Goal: Information Seeking & Learning: Learn about a topic

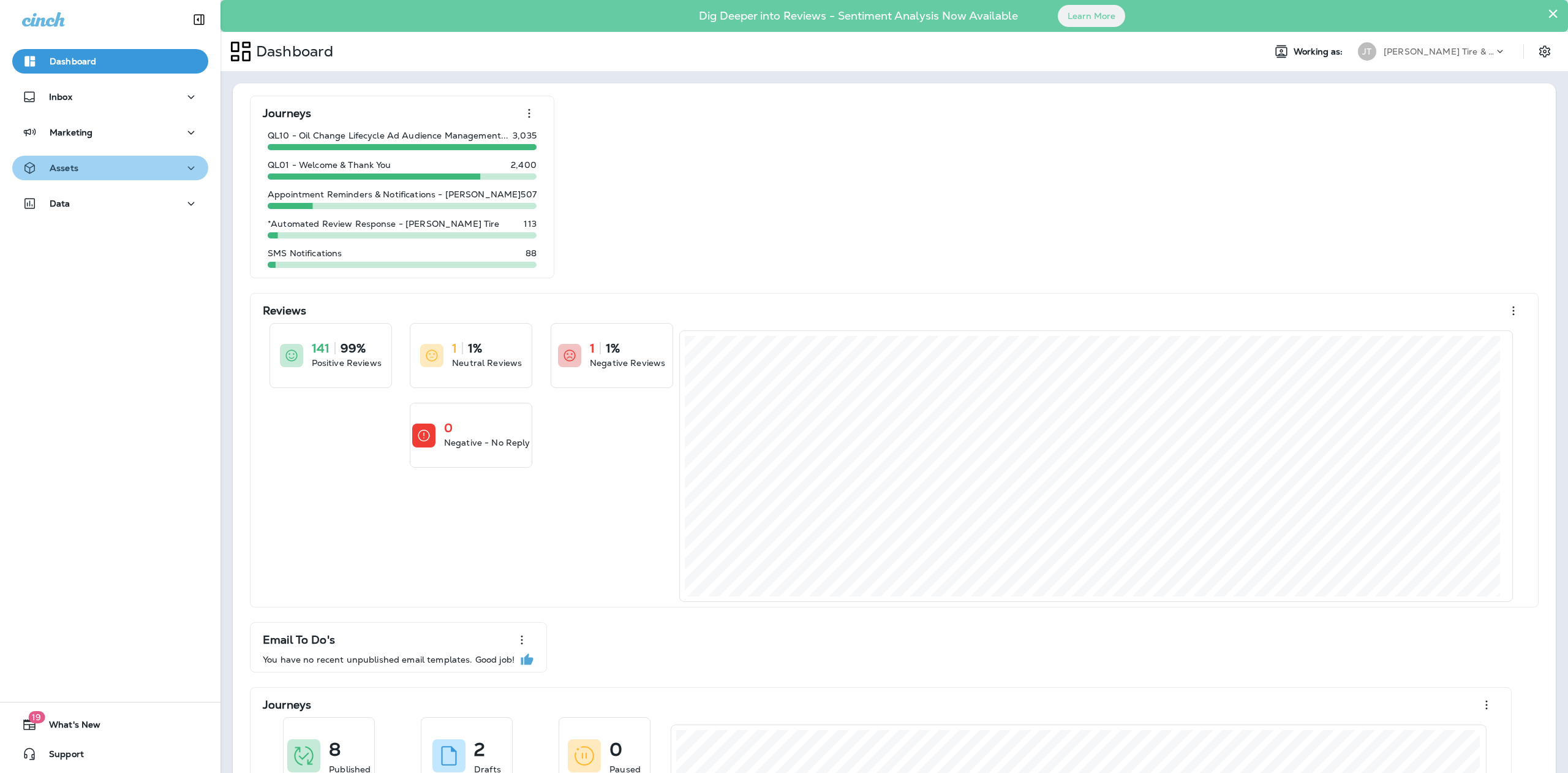
click at [188, 169] on icon "button" at bounding box center [191, 168] width 15 height 15
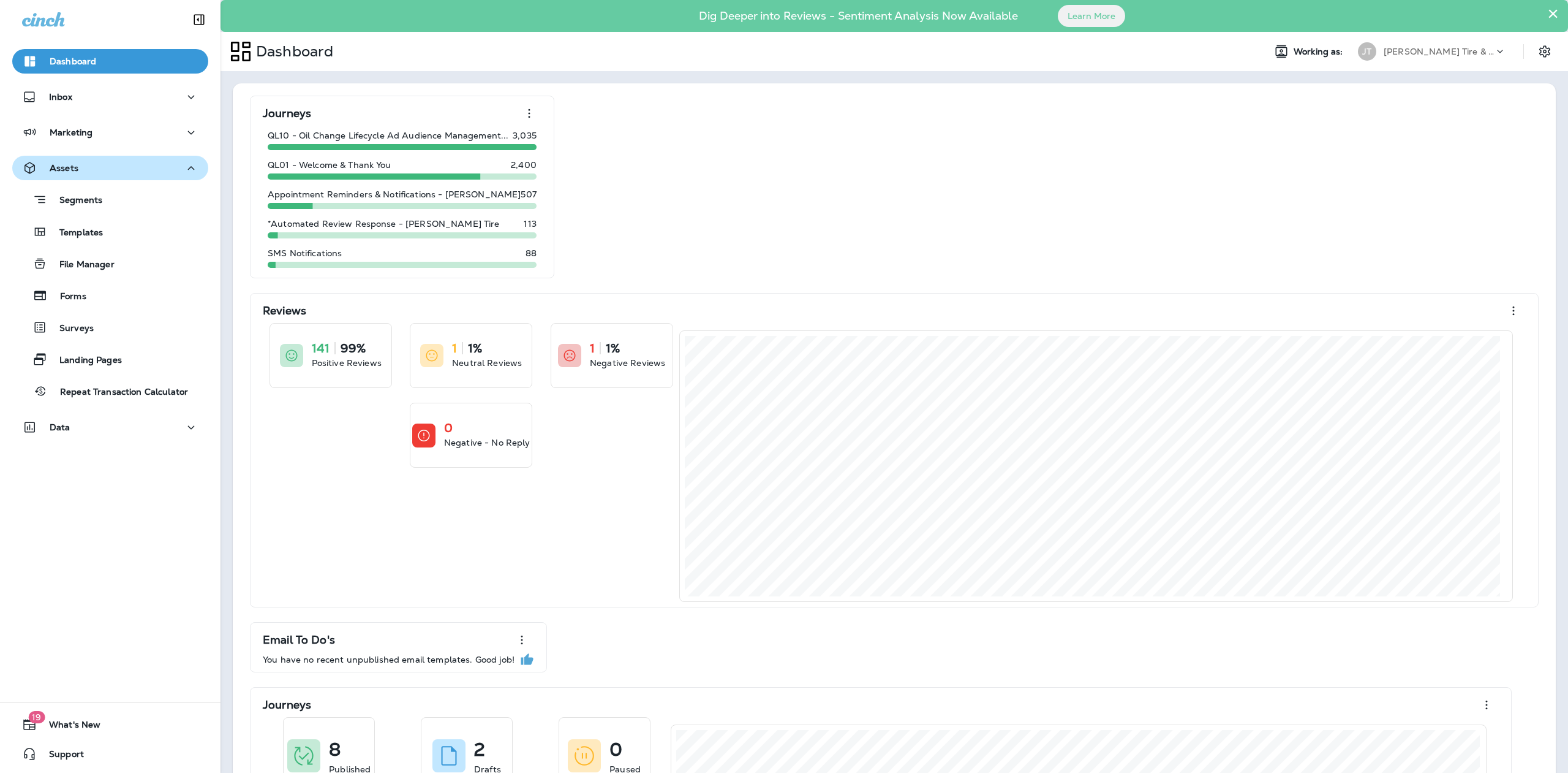
click at [184, 165] on icon "button" at bounding box center [191, 168] width 15 height 15
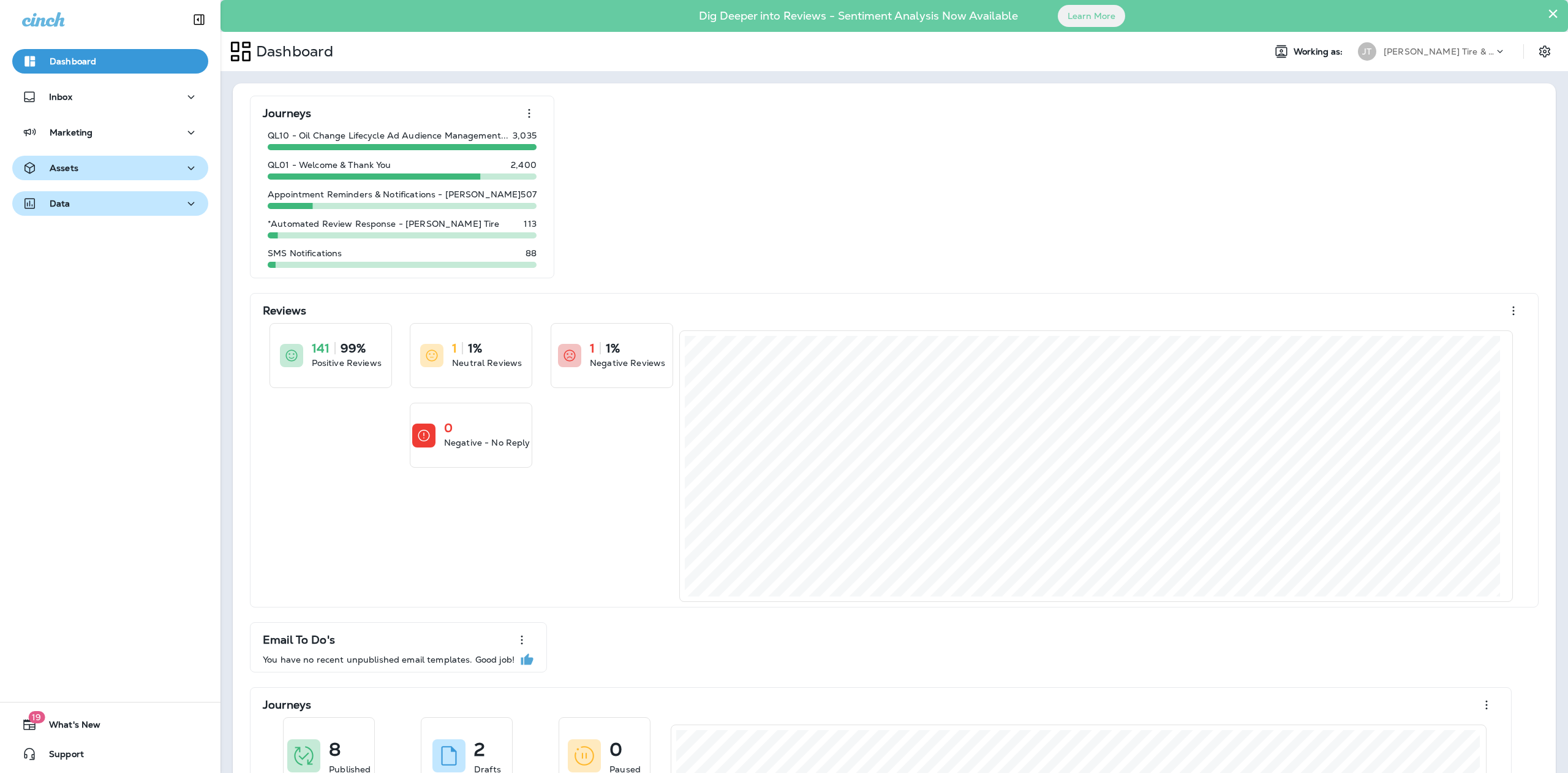
click at [69, 203] on p "Data" at bounding box center [60, 203] width 21 height 10
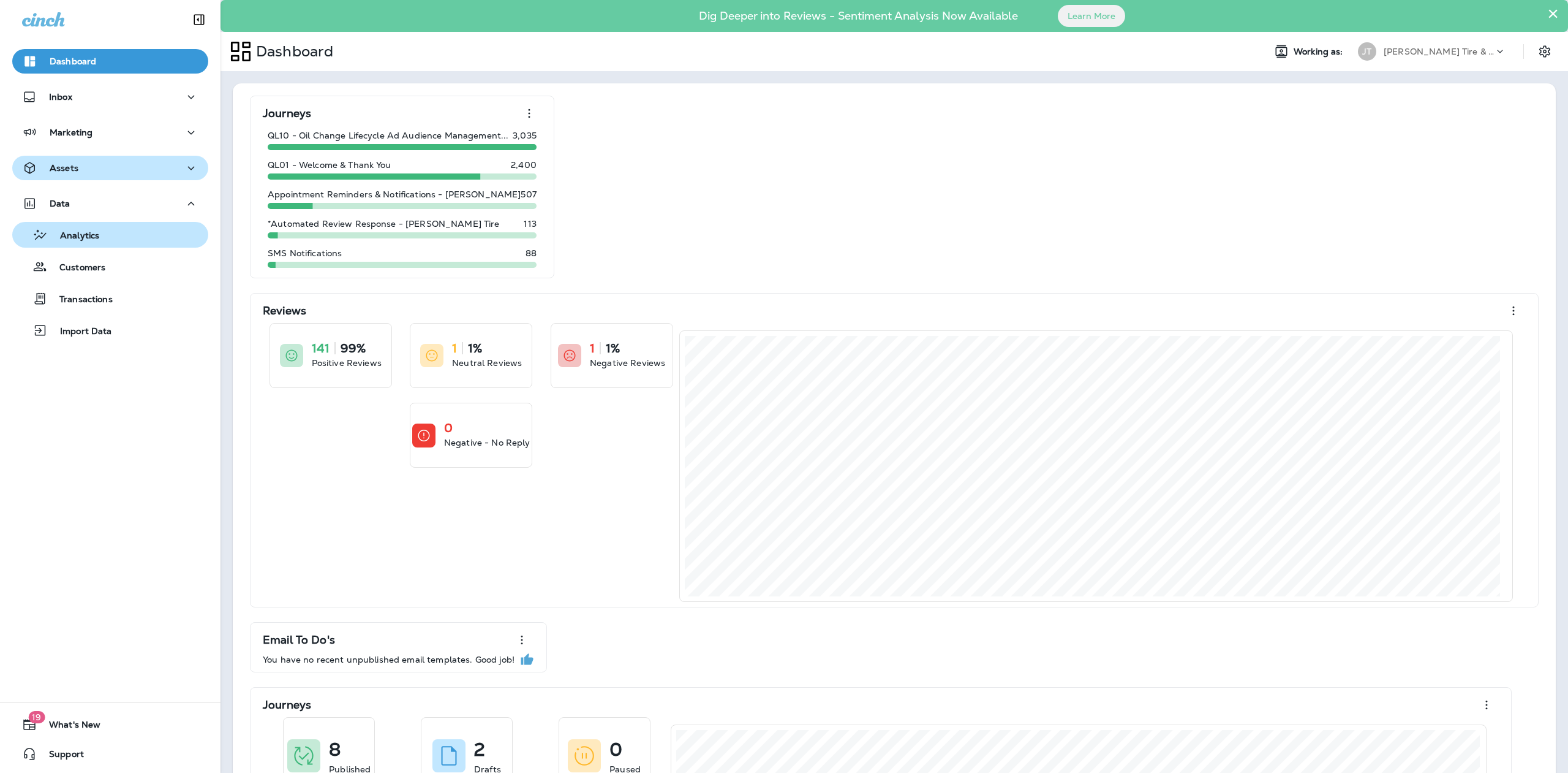
click at [97, 233] on p "Analytics" at bounding box center [73, 236] width 52 height 11
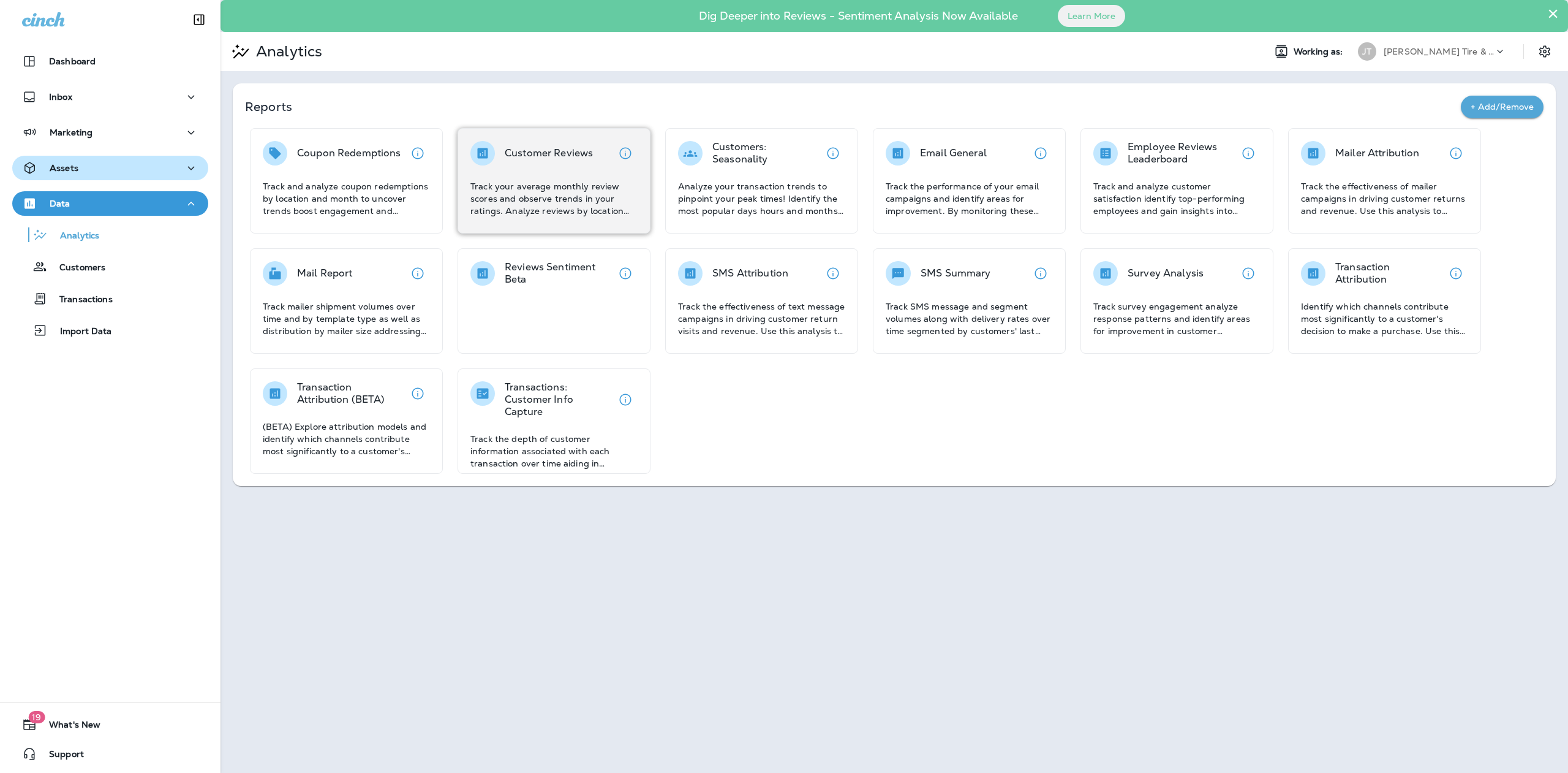
click at [514, 153] on p "Customer Reviews" at bounding box center [549, 153] width 88 height 12
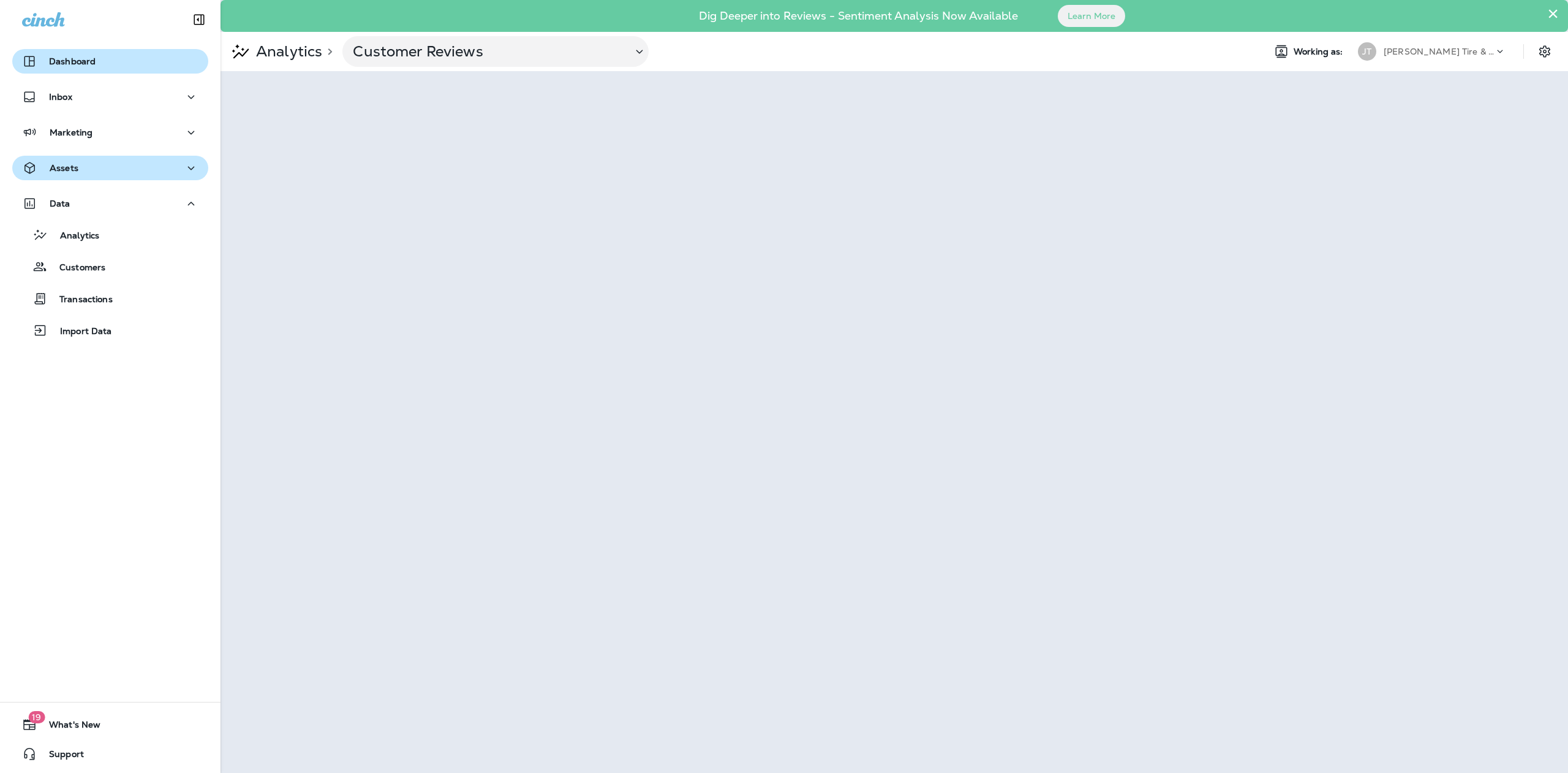
click at [60, 66] on p "Dashboard" at bounding box center [72, 61] width 46 height 10
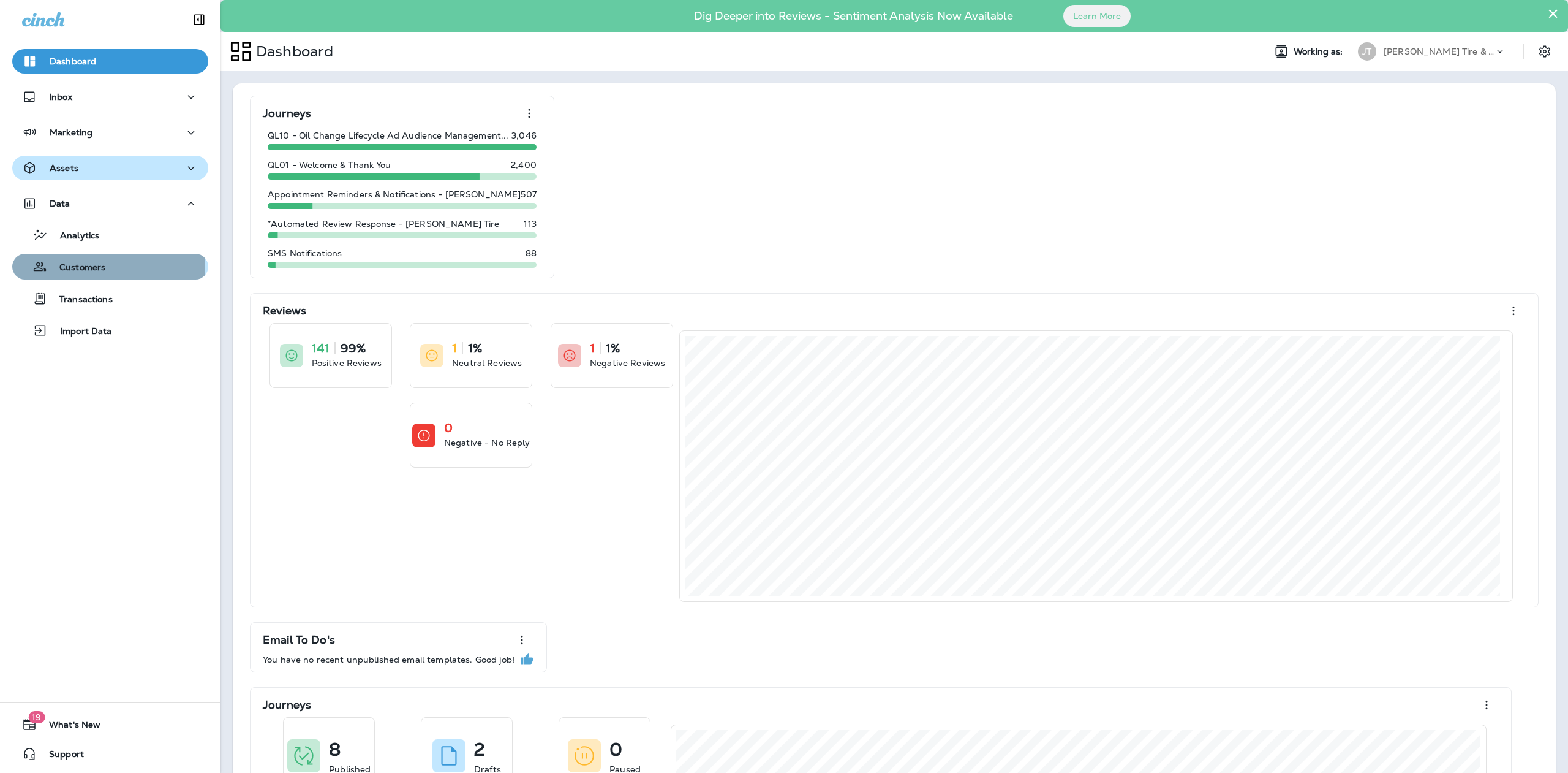
click at [92, 268] on p "Customers" at bounding box center [76, 268] width 58 height 11
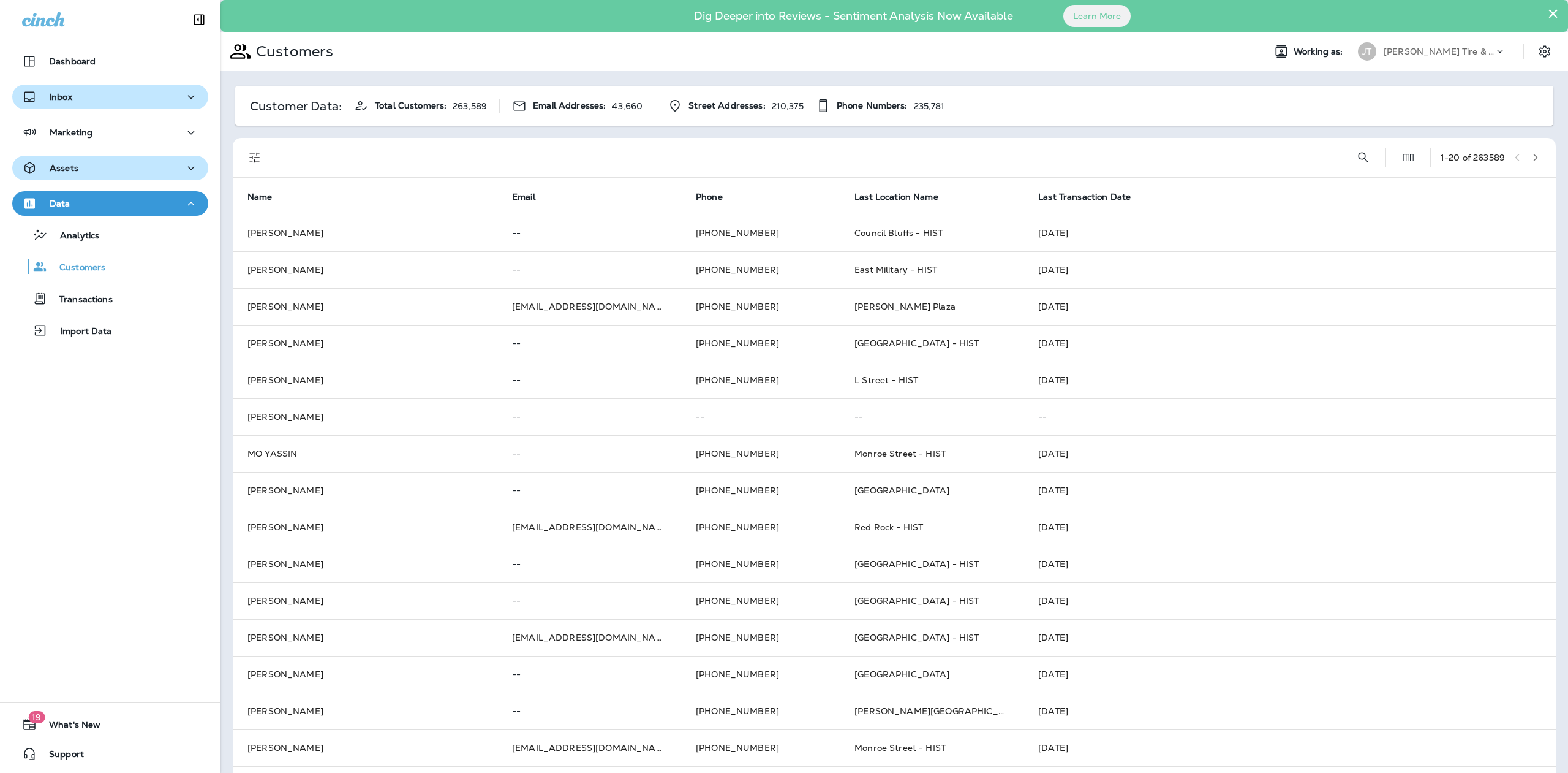
click at [65, 94] on p "Inbox" at bounding box center [60, 96] width 24 height 10
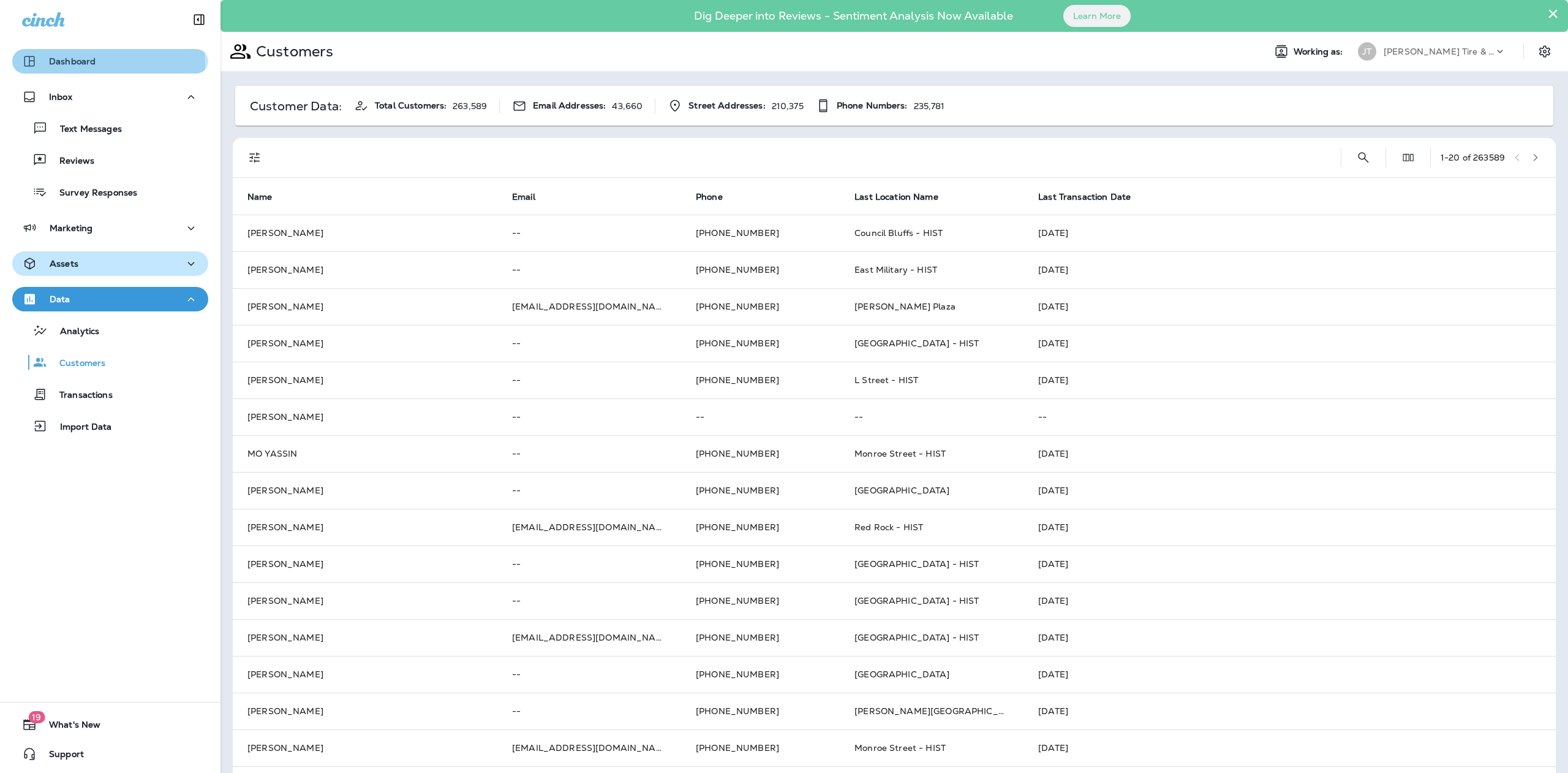
click at [76, 64] on p "Dashboard" at bounding box center [72, 61] width 46 height 10
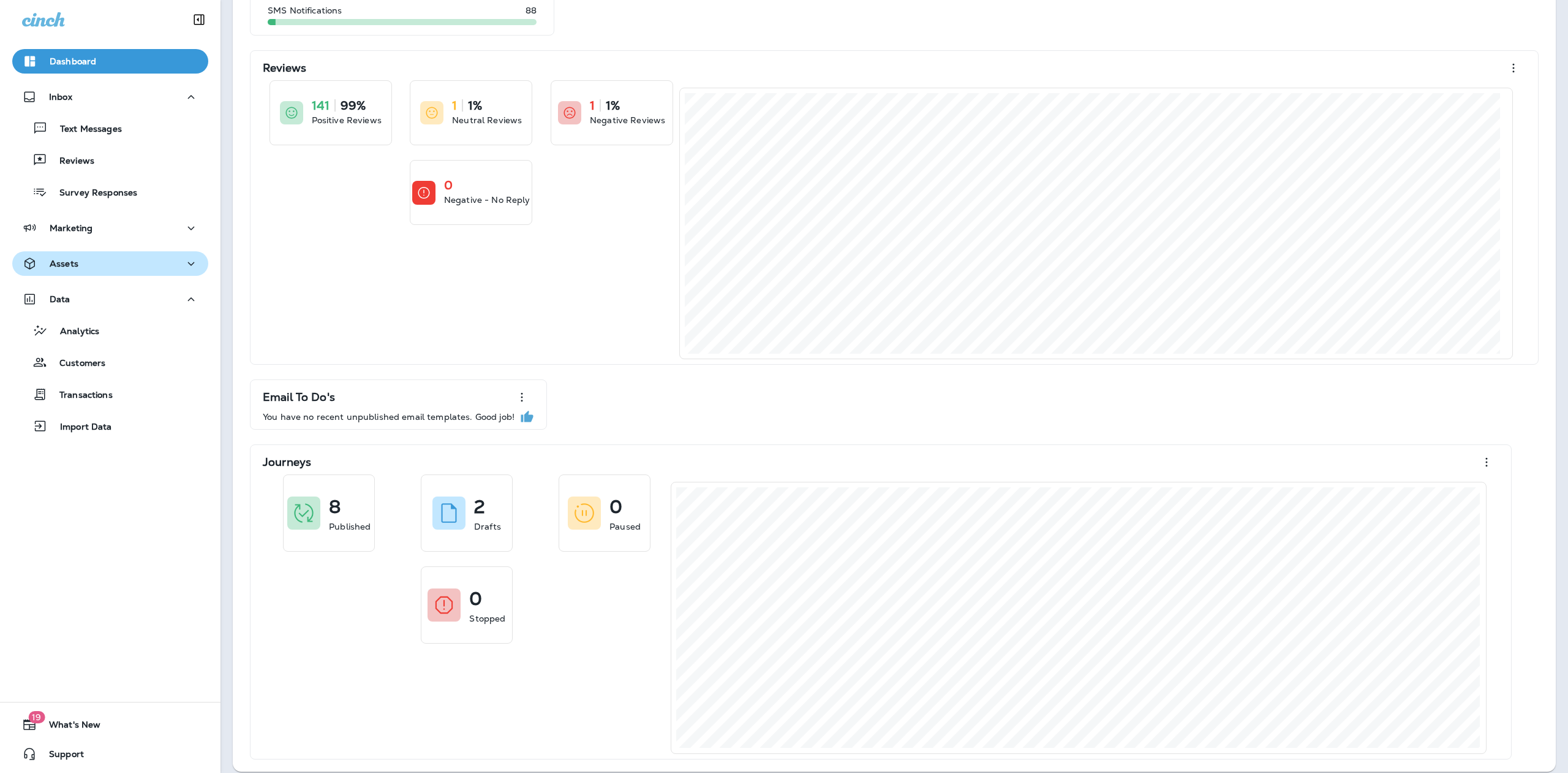
scroll to position [254, 0]
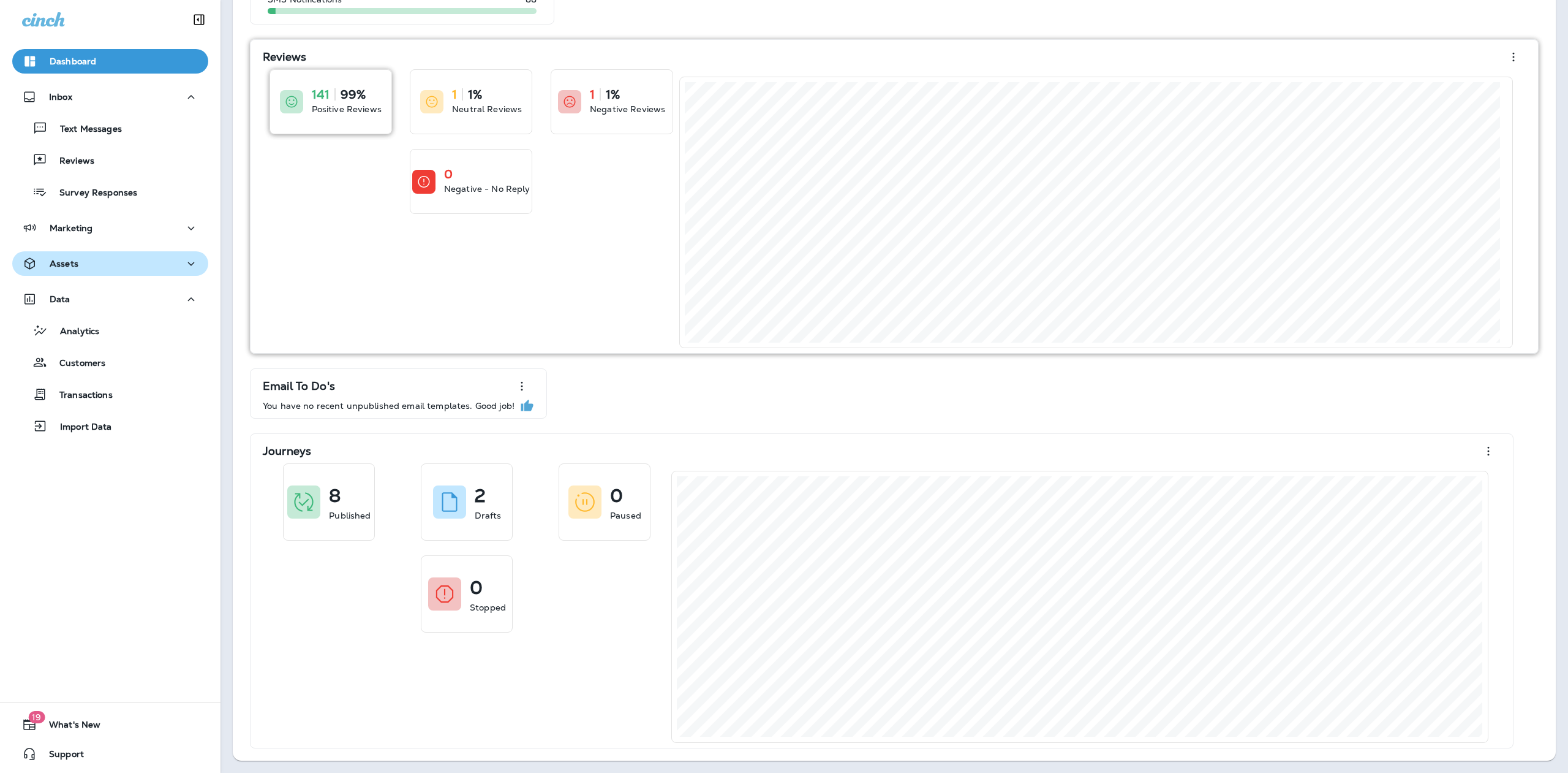
click at [334, 106] on p "Positive Reviews" at bounding box center [347, 109] width 70 height 12
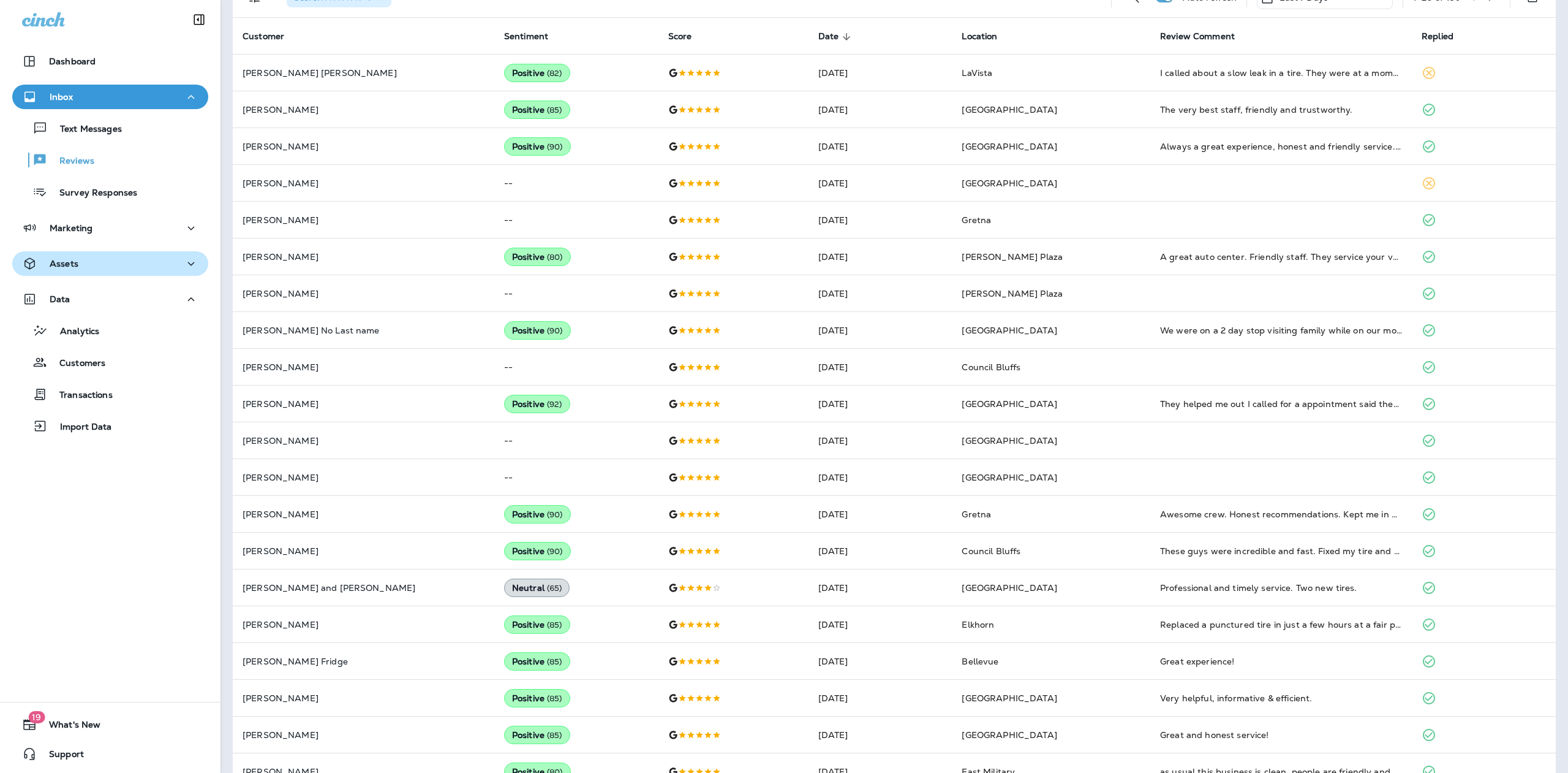
scroll to position [352, 0]
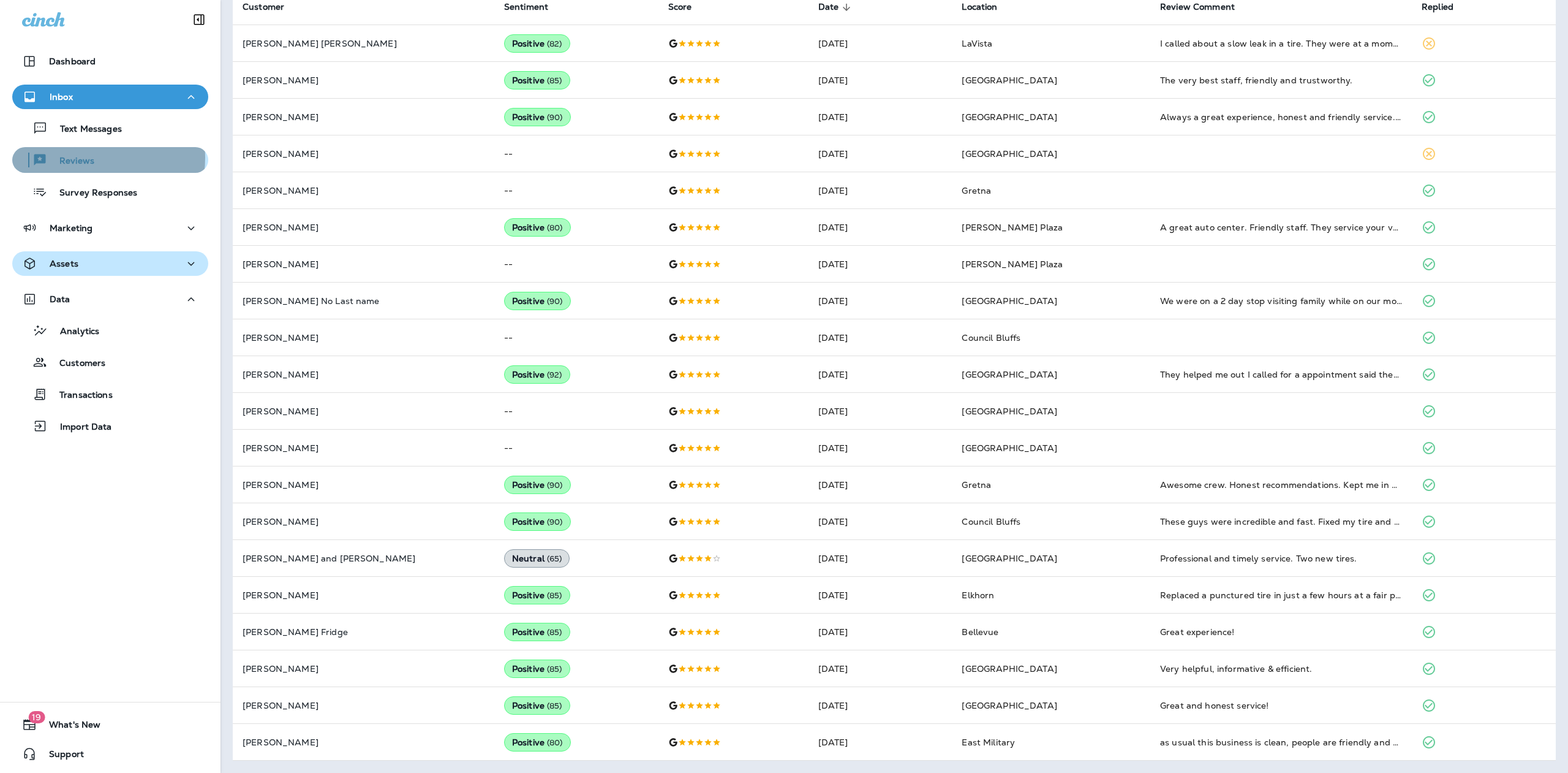
click at [92, 158] on p "Reviews" at bounding box center [71, 162] width 47 height 11
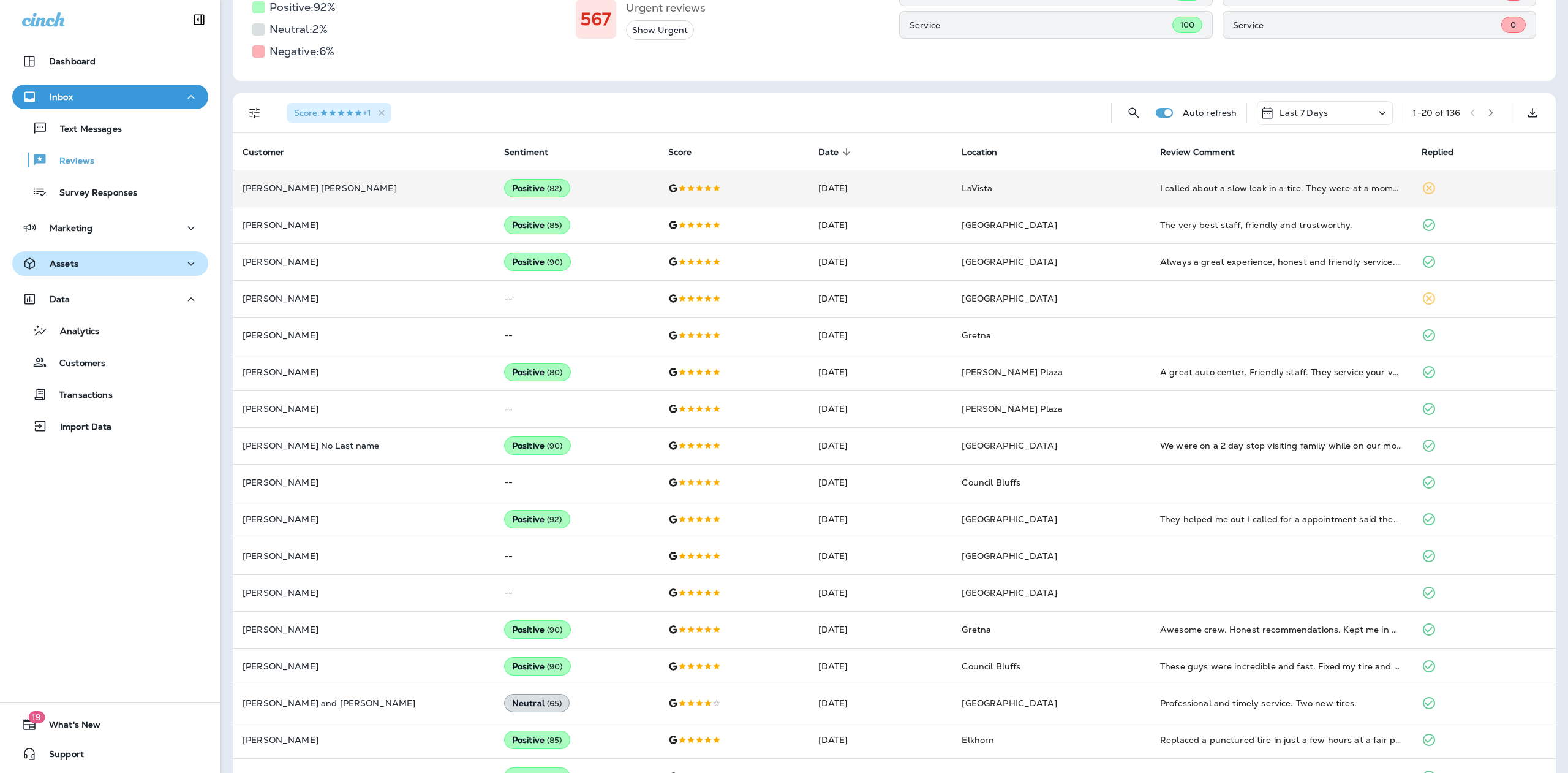
scroll to position [87, 0]
